Goal: Entertainment & Leisure: Consume media (video, audio)

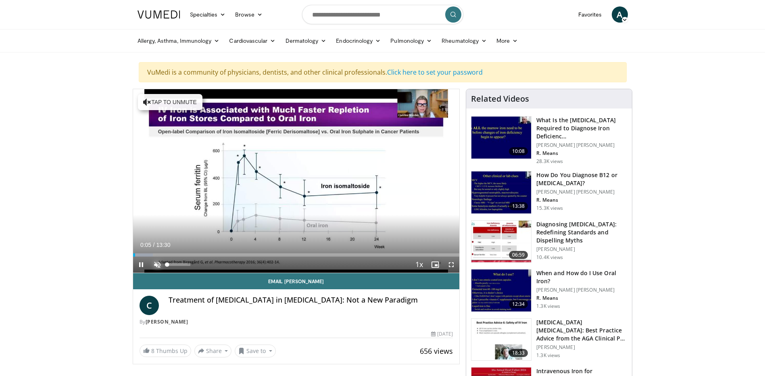
click at [156, 262] on span "Video Player" at bounding box center [157, 265] width 16 height 16
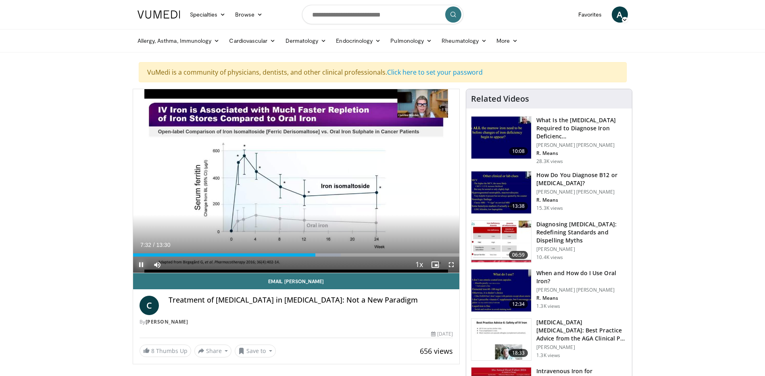
click at [141, 265] on span "Video Player" at bounding box center [141, 265] width 16 height 16
